Goal: Information Seeking & Learning: Learn about a topic

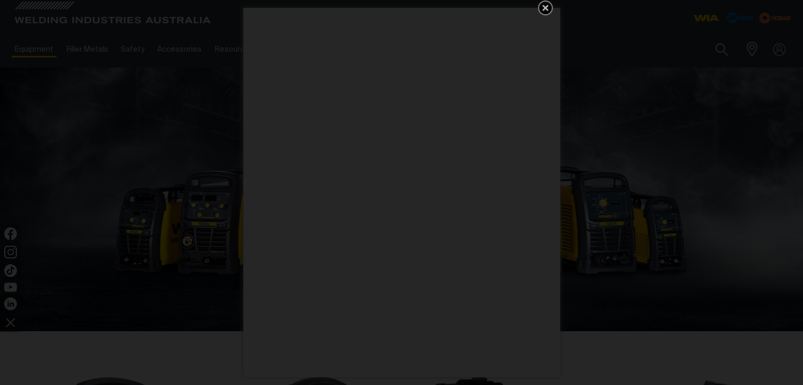
click at [543, 10] on icon "Get 5 WIA Welding Guides Free!" at bounding box center [545, 8] width 6 height 6
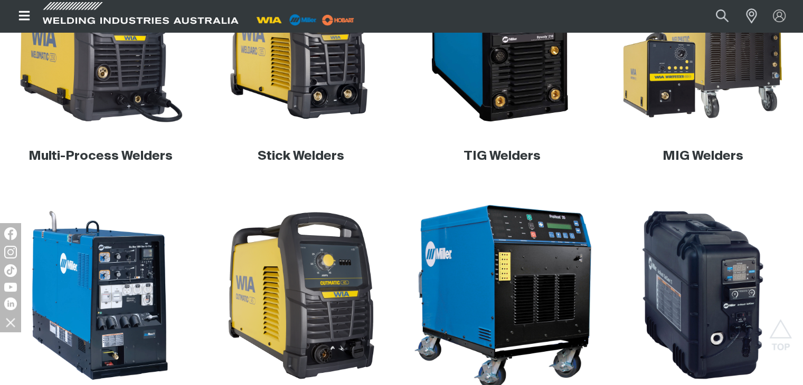
scroll to position [317, 0]
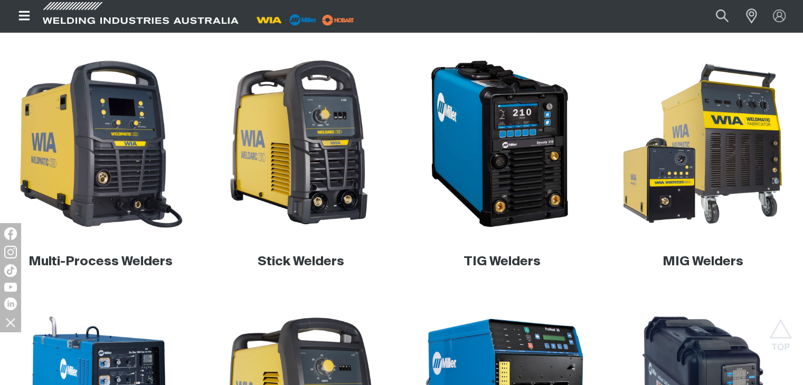
click at [107, 254] on h3 "Multi-Process Welders" at bounding box center [100, 262] width 184 height 16
click at [110, 258] on link "Multi-Process Welders" at bounding box center [101, 262] width 144 height 13
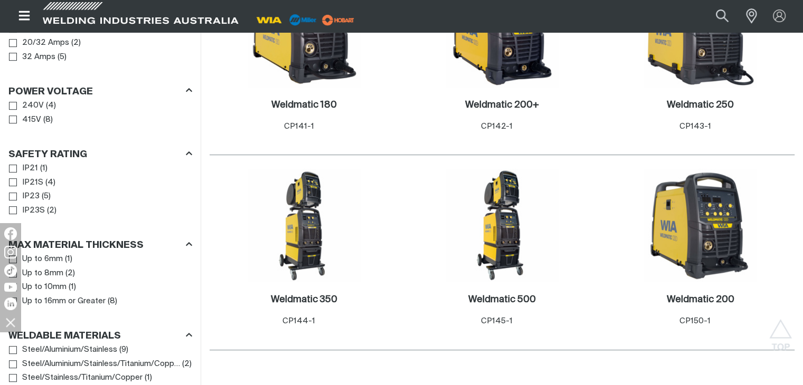
scroll to position [634, 0]
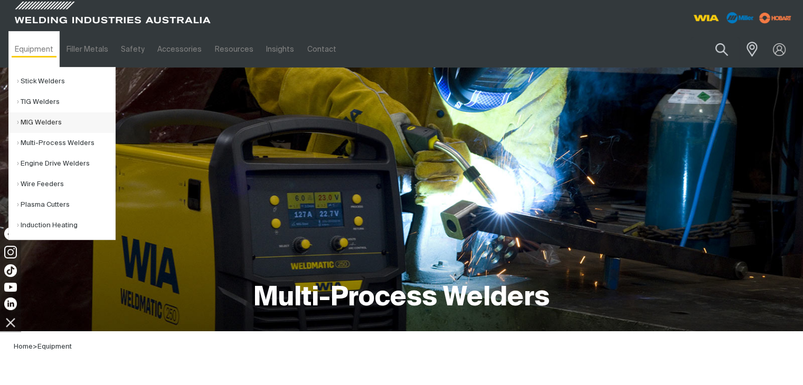
click at [39, 121] on link "MIG Welders" at bounding box center [66, 122] width 98 height 21
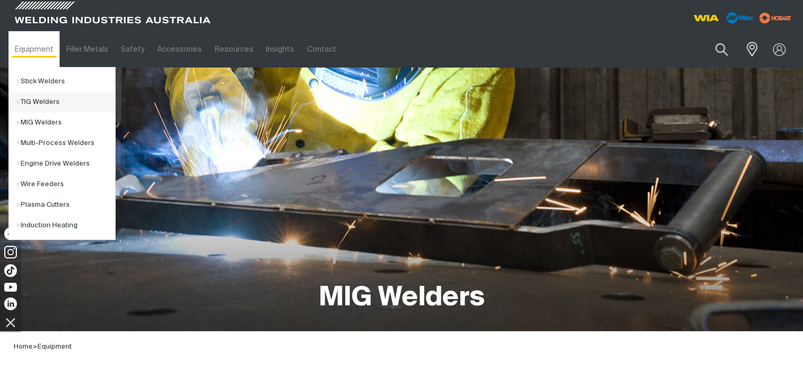
click at [39, 105] on link "TIG Welders" at bounding box center [66, 102] width 98 height 21
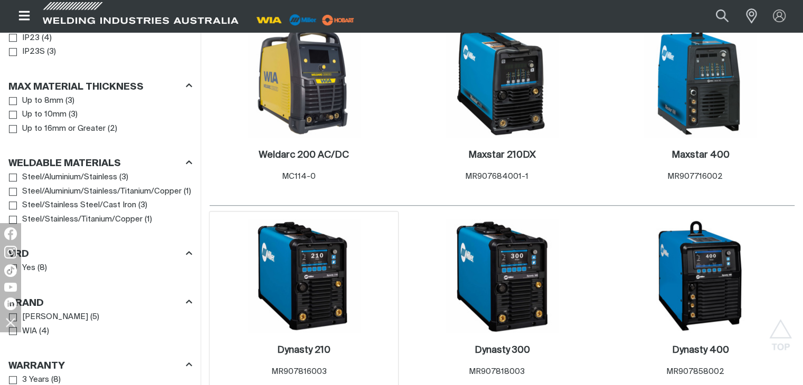
scroll to position [686, 0]
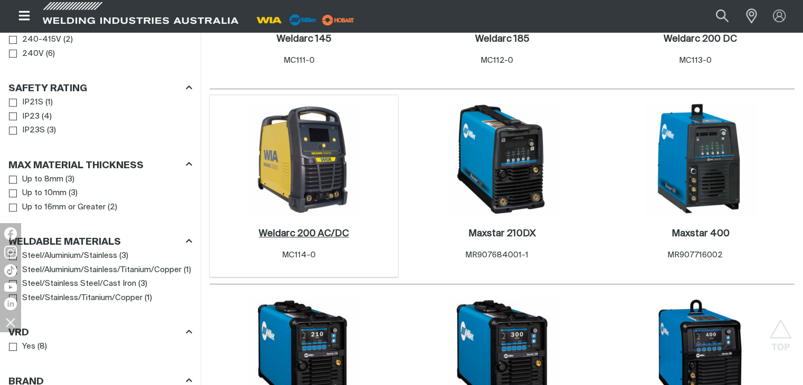
click at [305, 236] on h2 "Weldarc 200 AC/DC ." at bounding box center [304, 234] width 90 height 10
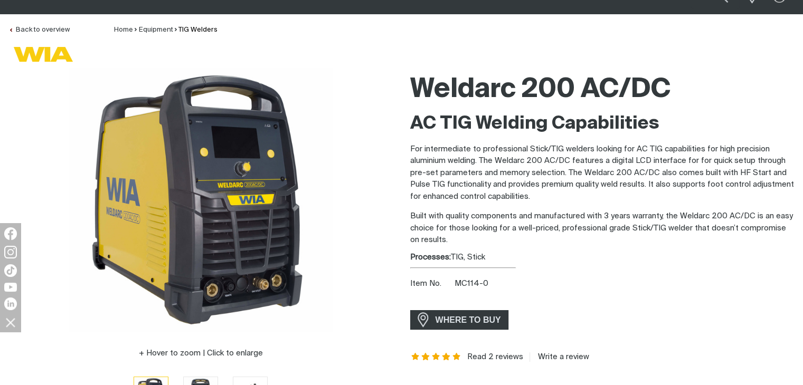
scroll to position [106, 0]
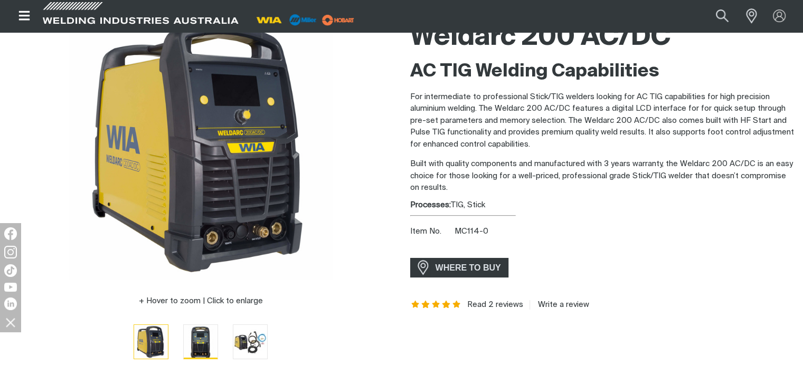
click at [185, 334] on img "Go to slide 2" at bounding box center [201, 342] width 34 height 34
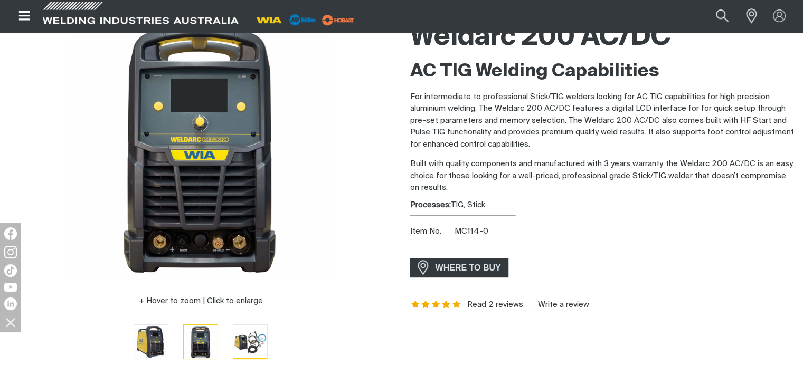
click at [241, 346] on img "Go to slide 3" at bounding box center [250, 341] width 34 height 33
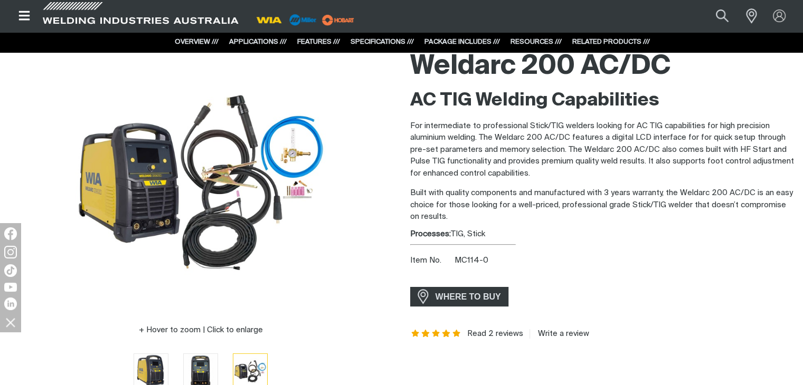
scroll to position [0, 0]
